Goal: Check status

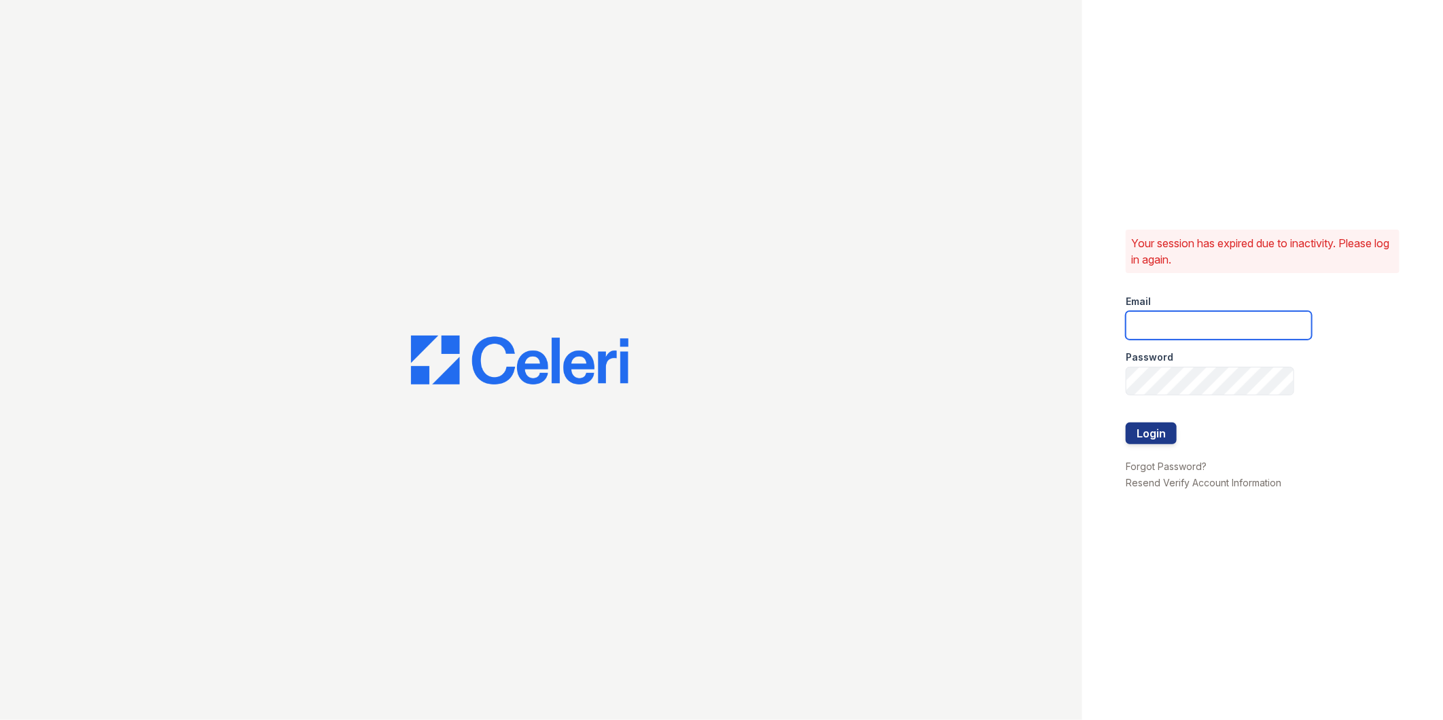
click at [1176, 338] on input "email" at bounding box center [1219, 325] width 186 height 29
type input "mimi@jaygroupny.com"
click at [1126, 423] on button "Login" at bounding box center [1151, 434] width 51 height 22
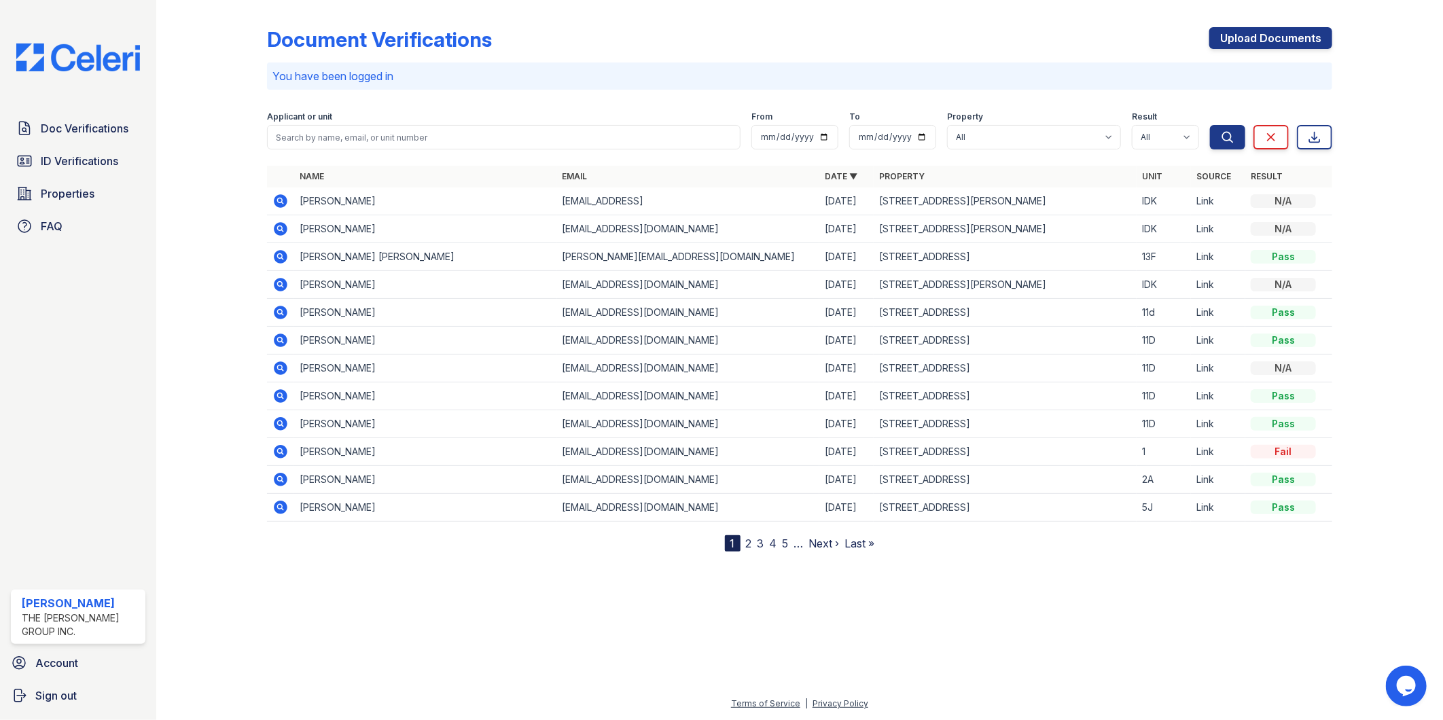
click at [282, 225] on icon at bounding box center [281, 229] width 14 height 14
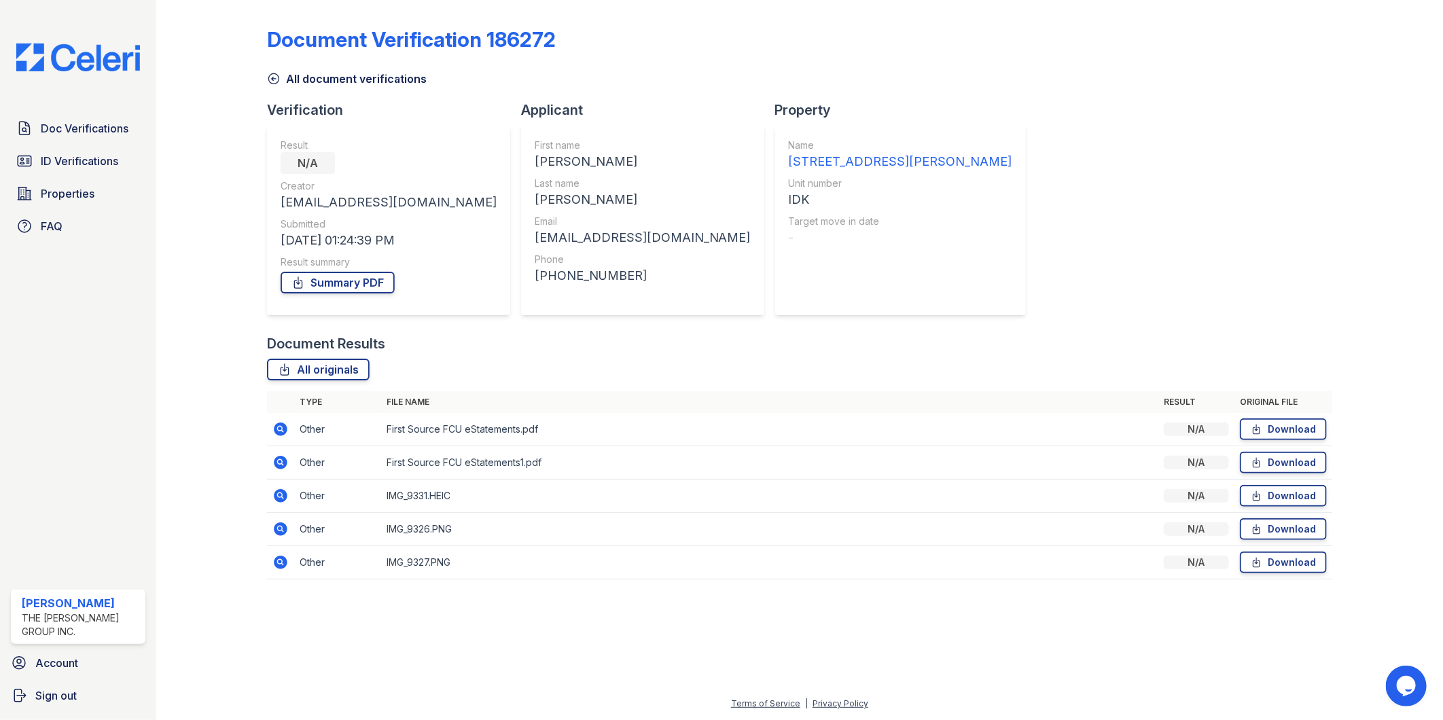
click at [274, 494] on icon at bounding box center [281, 496] width 14 height 14
